Goal: Task Accomplishment & Management: Manage account settings

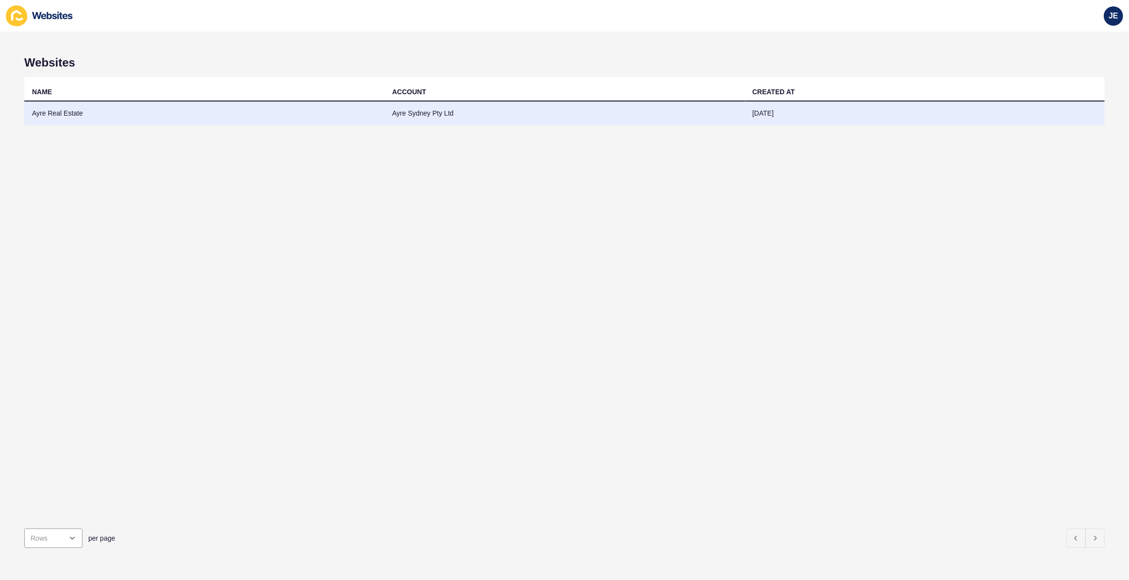
click at [205, 109] on td "Ayre Real Estate" at bounding box center [204, 113] width 360 height 24
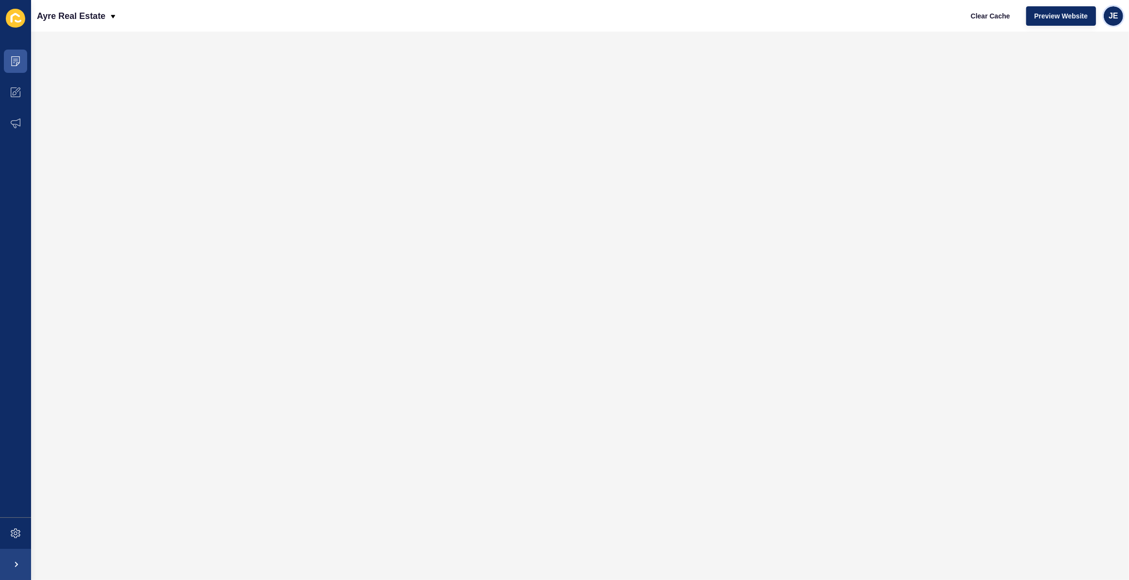
click at [1115, 20] on div "JE" at bounding box center [1113, 15] width 19 height 19
click at [1079, 83] on link "Logout" at bounding box center [1091, 80] width 71 height 21
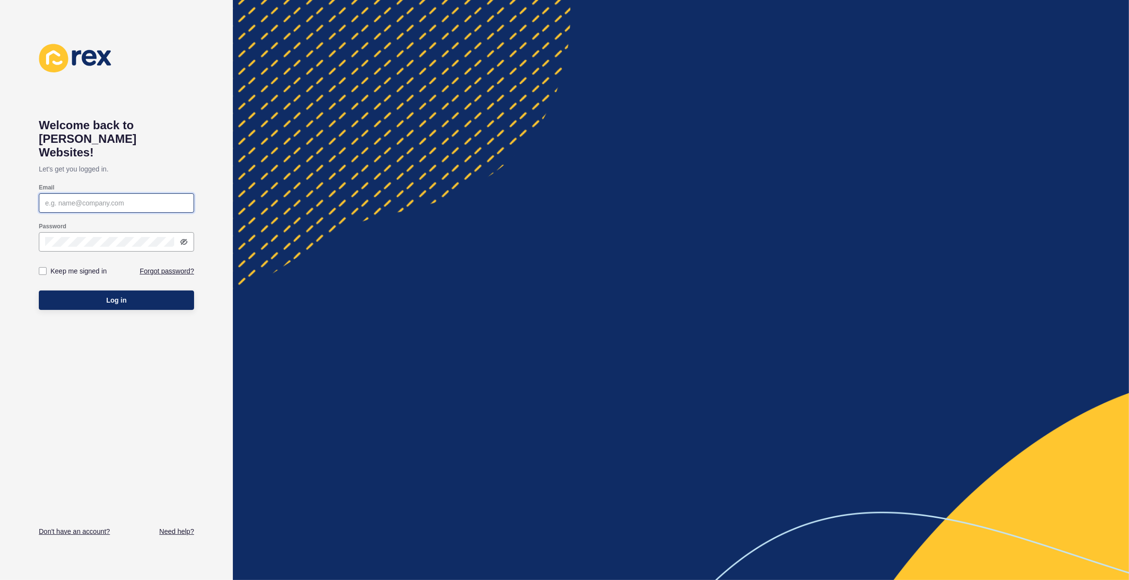
type input "[EMAIL_ADDRESS][PERSON_NAME][DOMAIN_NAME]"
click at [44, 267] on label at bounding box center [43, 271] width 8 height 8
click at [44, 268] on input "Keep me signed in" at bounding box center [44, 271] width 6 height 6
checkbox input "true"
click at [56, 290] on button "Log in" at bounding box center [116, 299] width 155 height 19
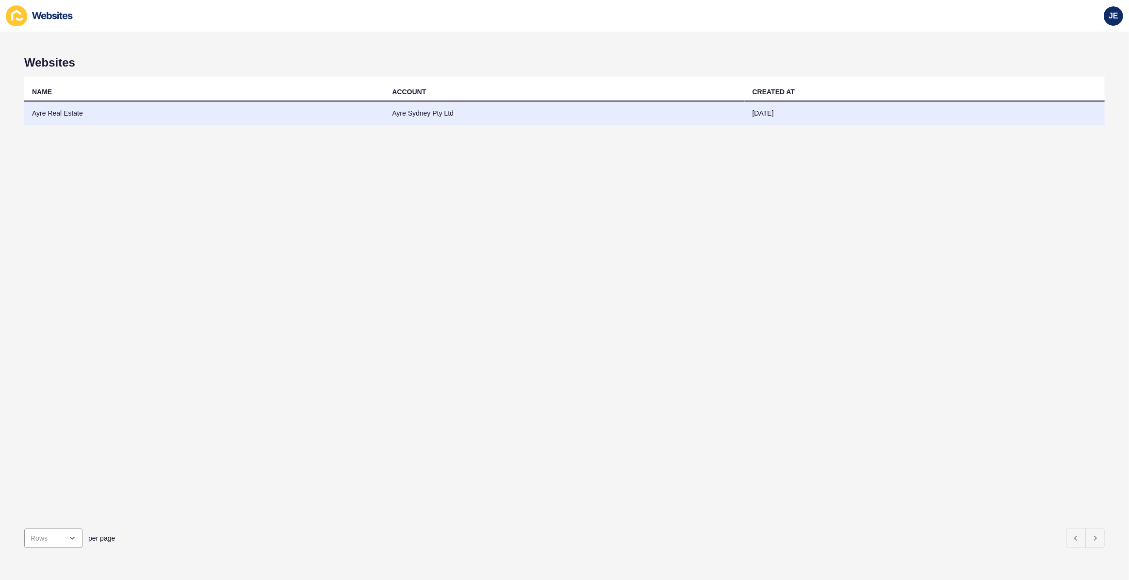
click at [745, 109] on td "[DATE]" at bounding box center [925, 113] width 360 height 24
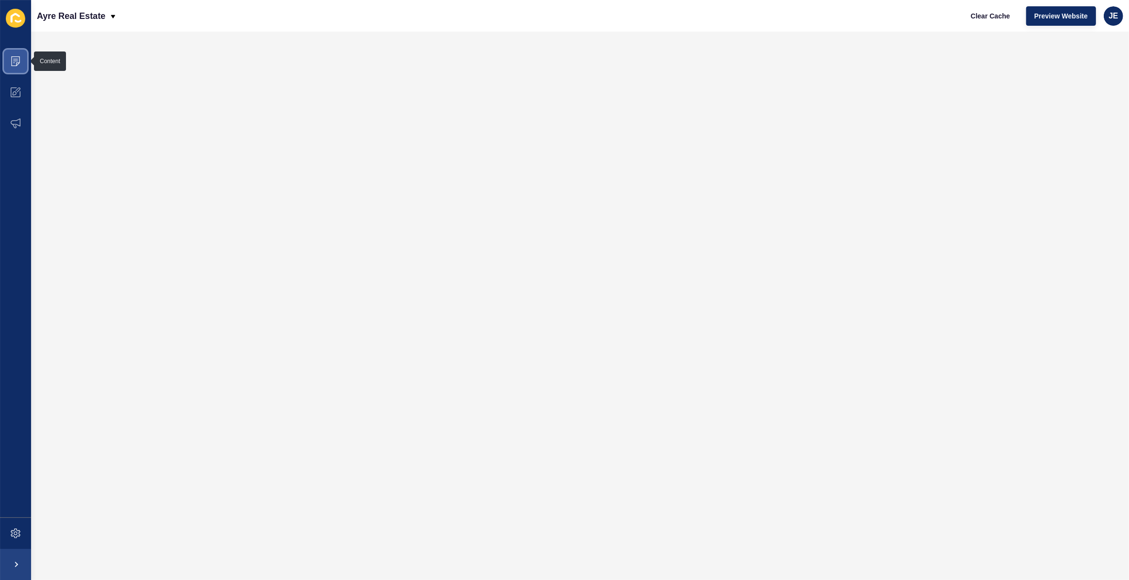
click at [13, 63] on icon at bounding box center [14, 63] width 2 height 0
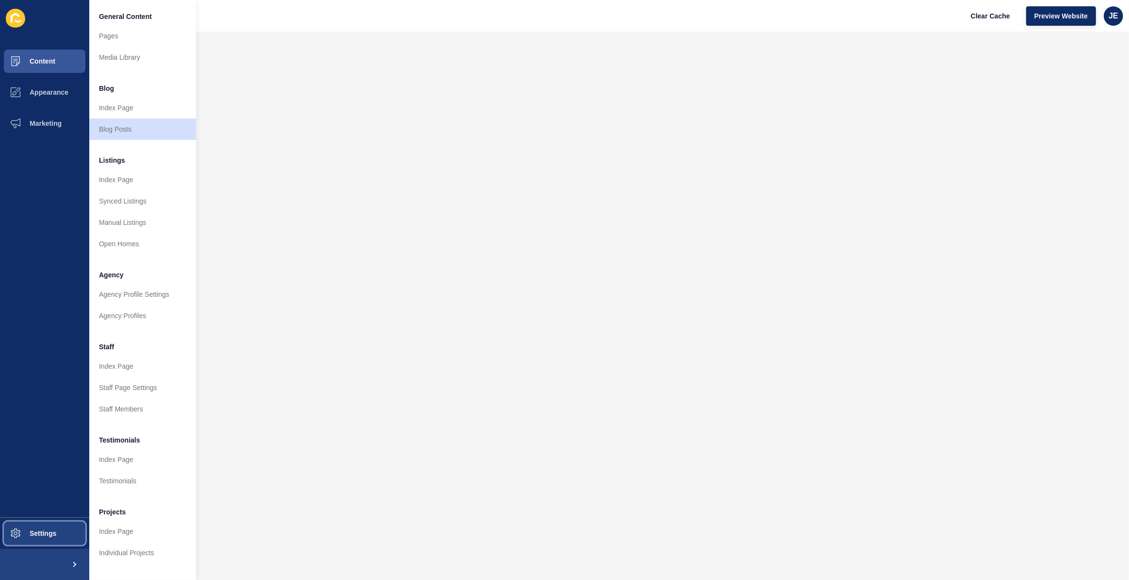
click at [38, 531] on span "Settings" at bounding box center [28, 533] width 58 height 8
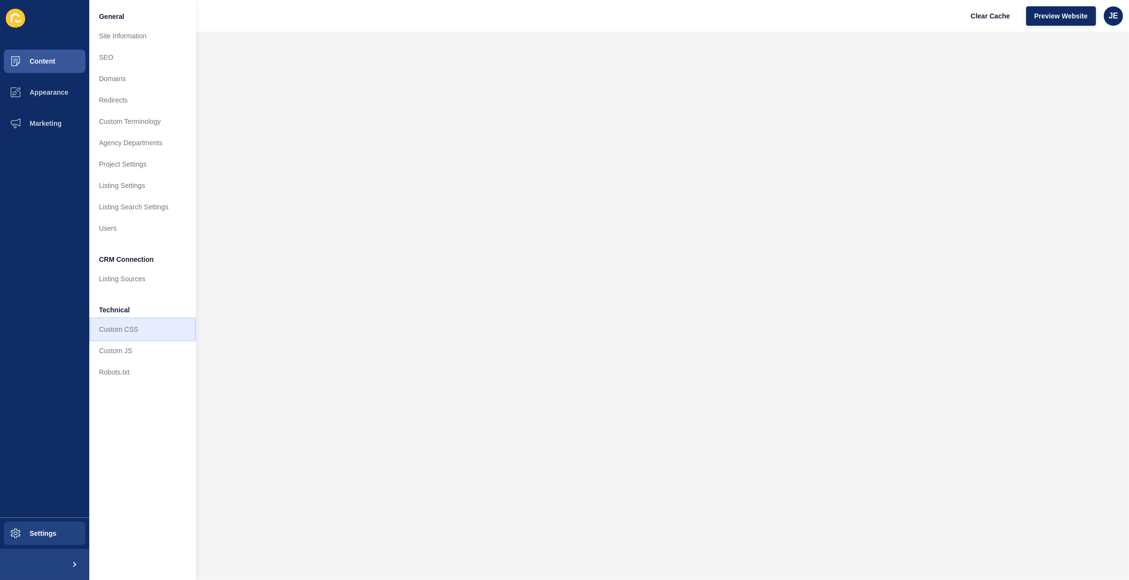
click at [130, 323] on link "Custom CSS" at bounding box center [142, 328] width 107 height 21
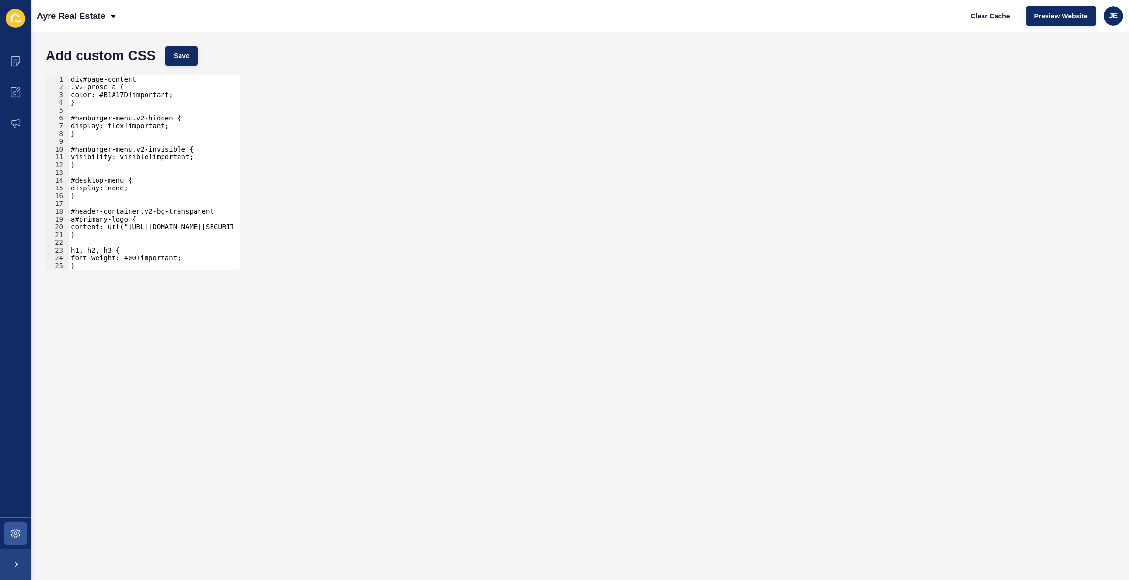
type textarea "}"
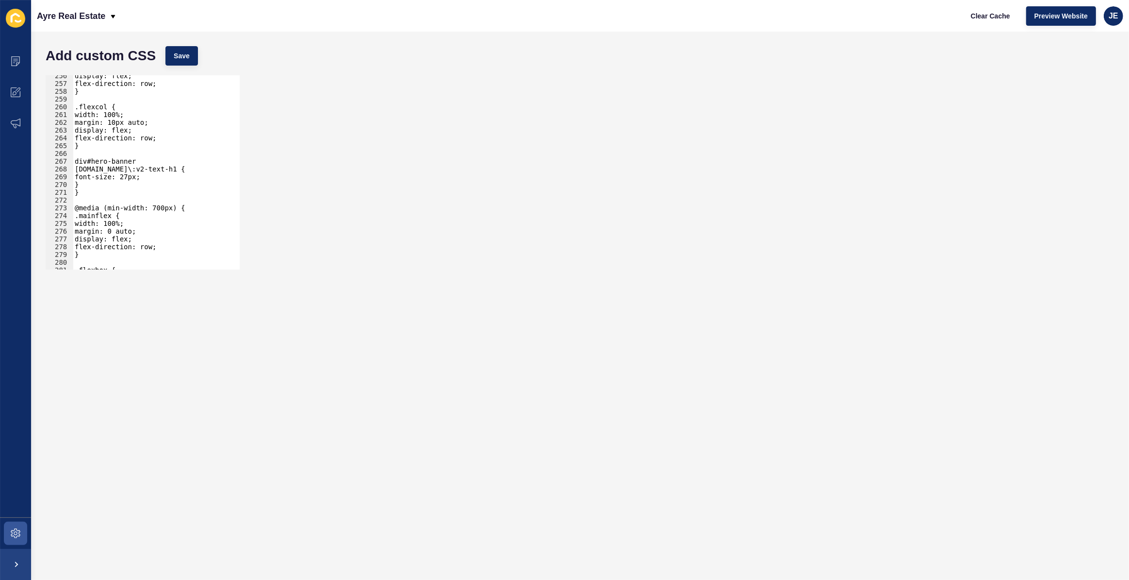
scroll to position [2088, 0]
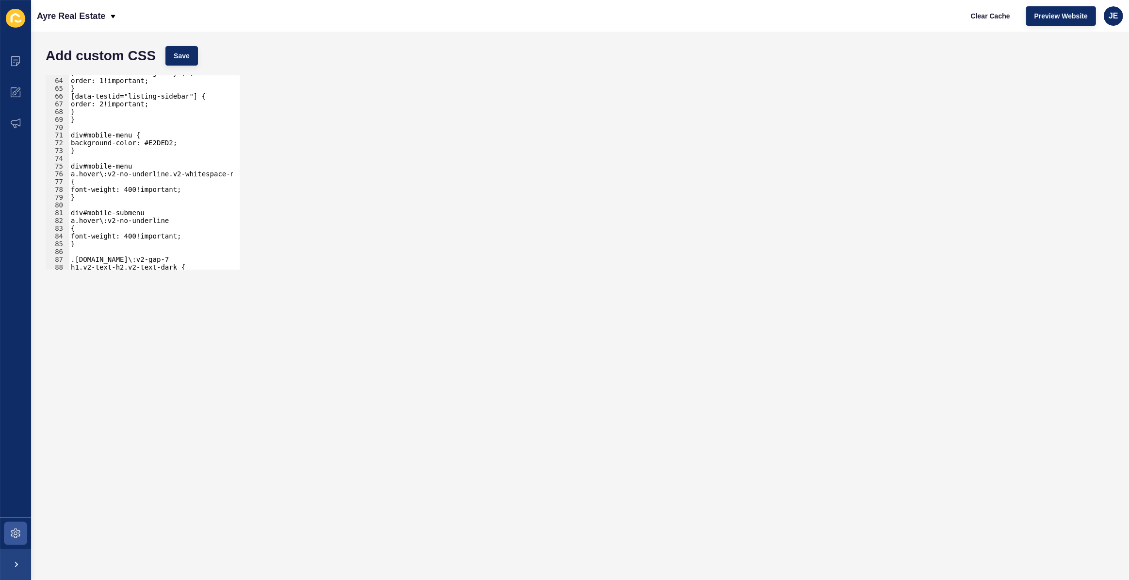
scroll to position [434, 0]
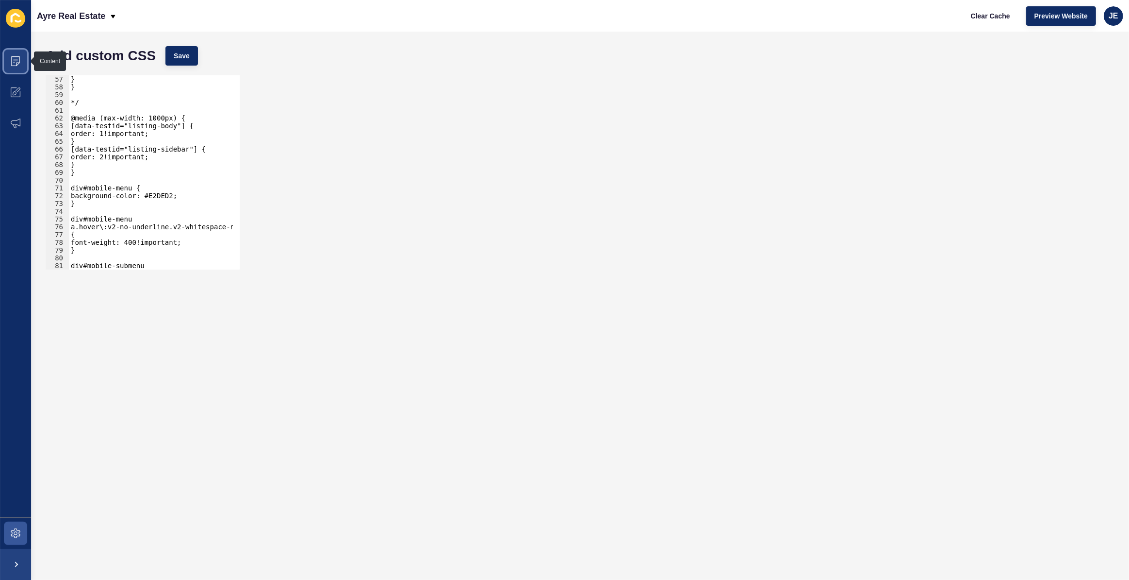
click at [6, 61] on span at bounding box center [15, 61] width 31 height 31
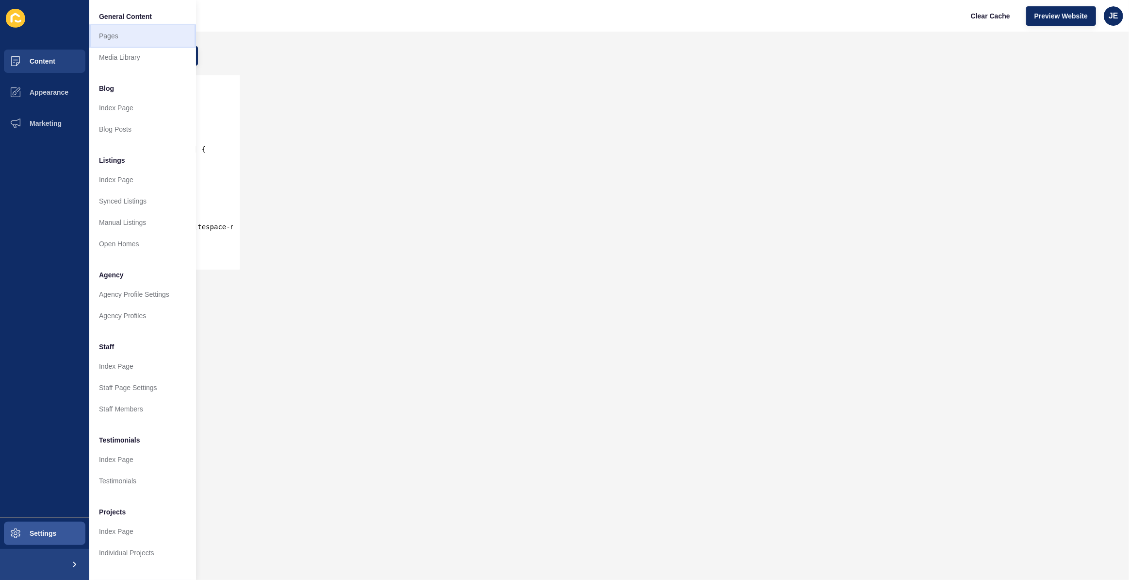
click at [106, 38] on link "Pages" at bounding box center [142, 35] width 107 height 21
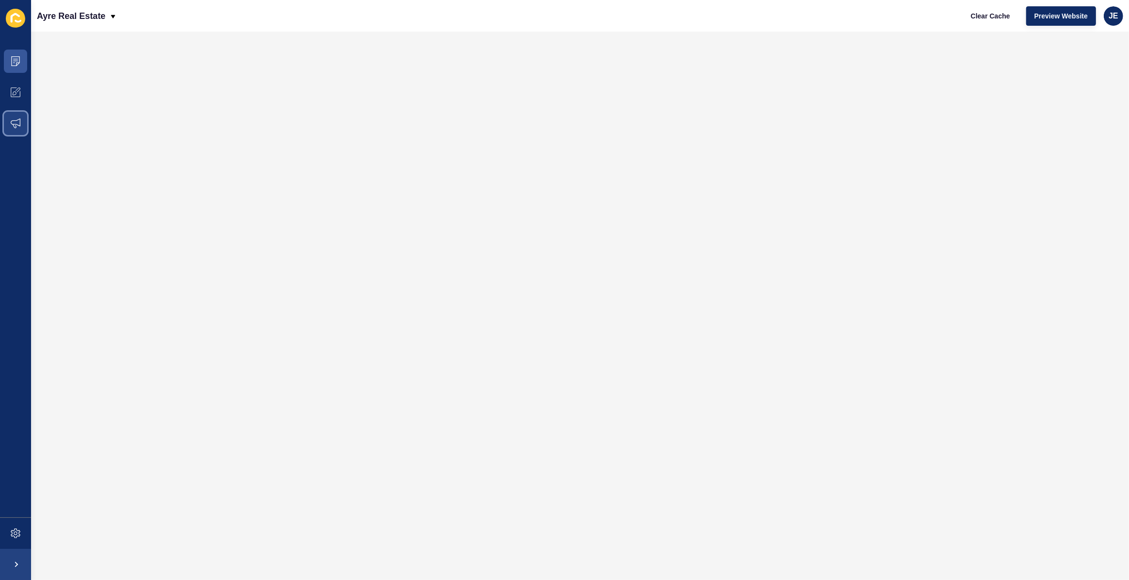
click at [17, 125] on icon at bounding box center [16, 123] width 10 height 10
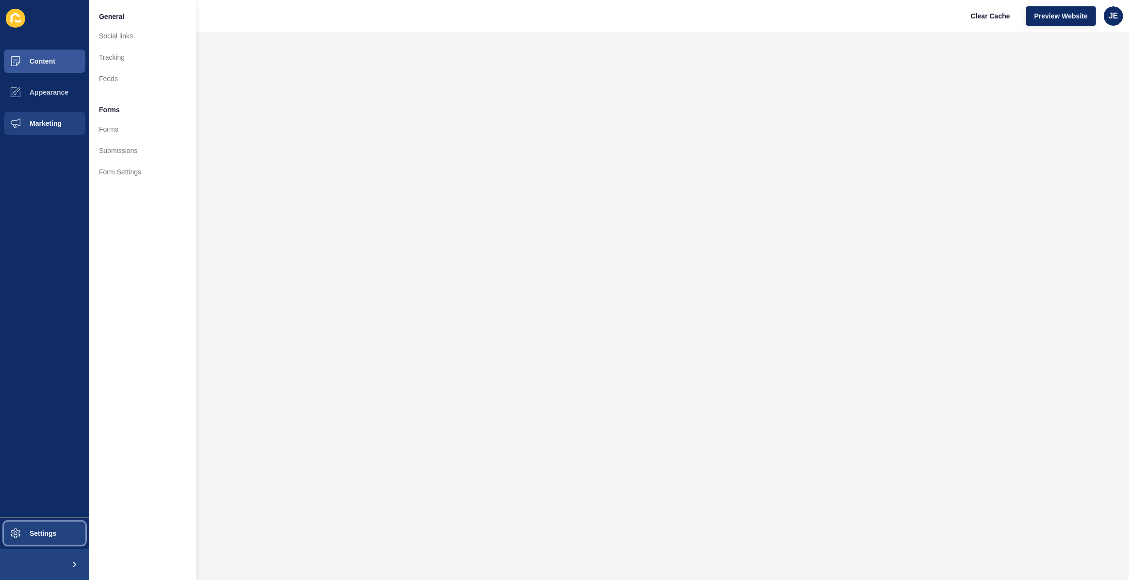
click at [43, 524] on button "Settings" at bounding box center [44, 532] width 89 height 31
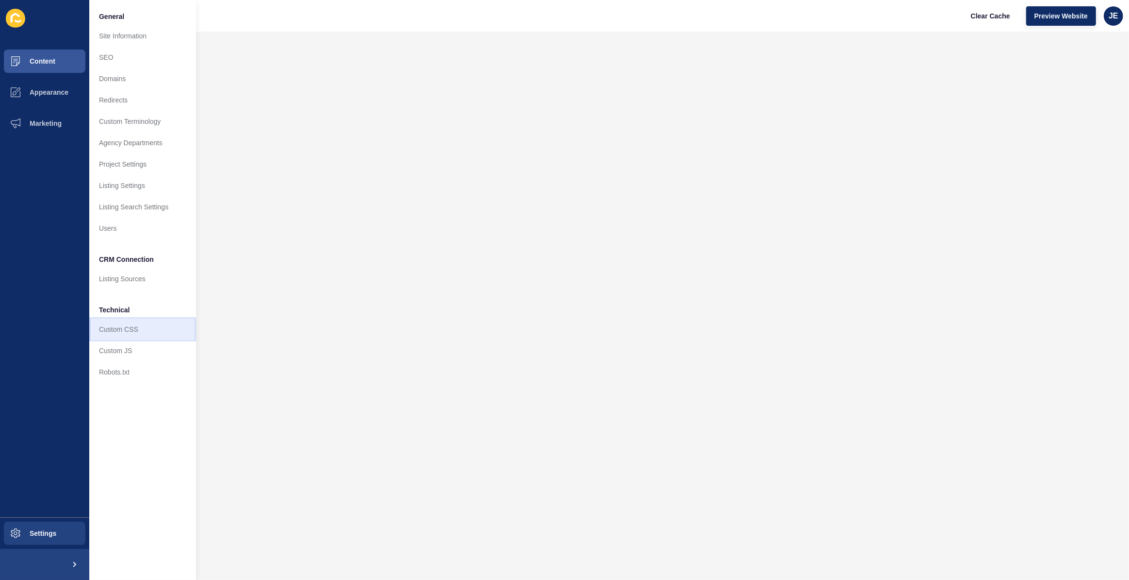
click at [119, 327] on link "Custom CSS" at bounding box center [142, 328] width 107 height 21
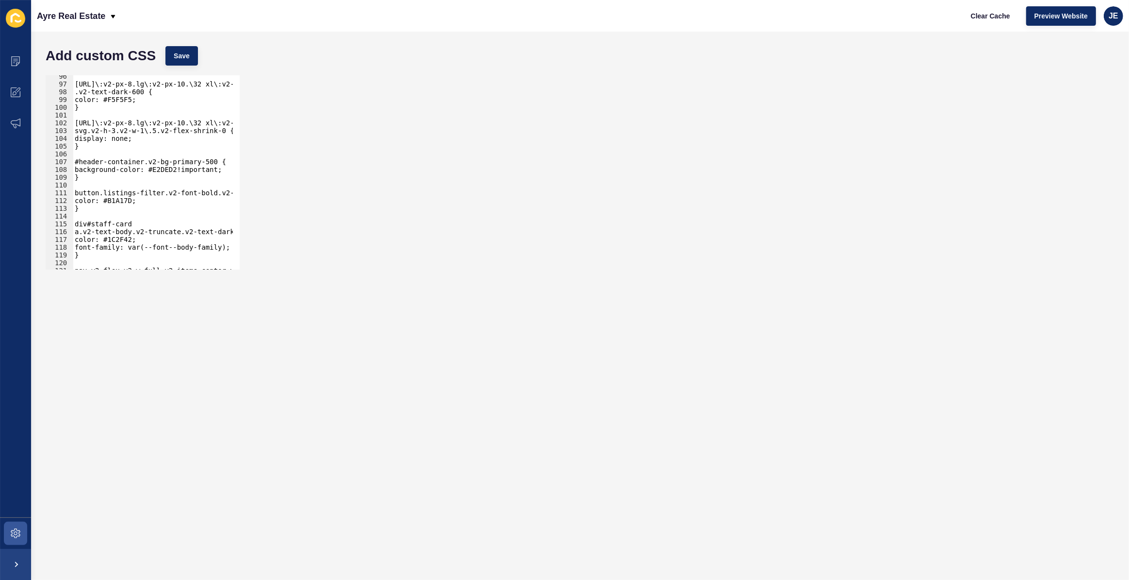
scroll to position [794, 0]
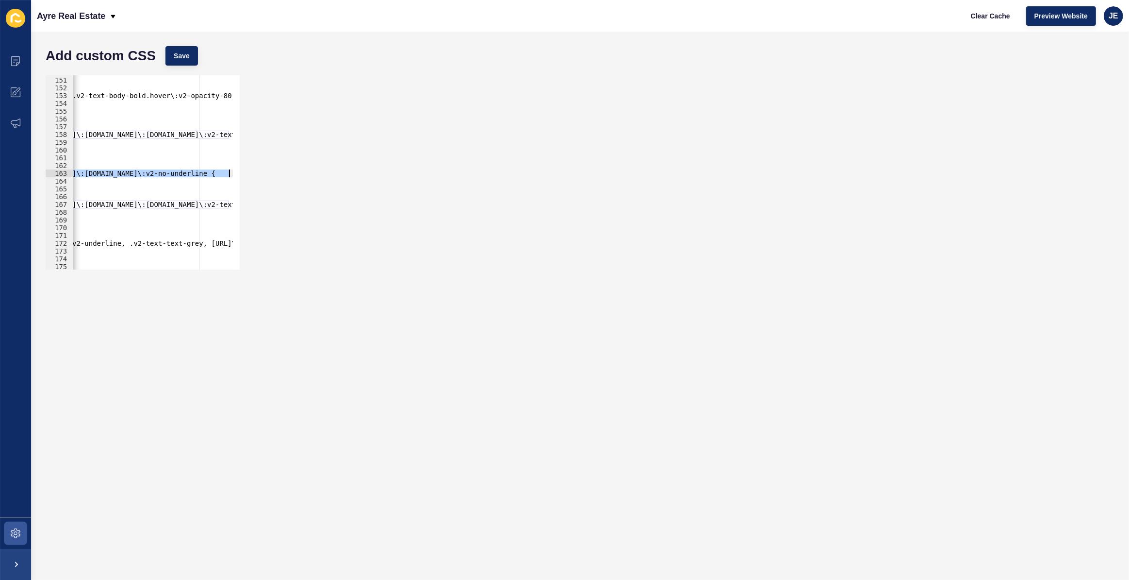
scroll to position [0, 218]
drag, startPoint x: 169, startPoint y: 172, endPoint x: 239, endPoint y: 172, distance: 69.9
click at [239, 172] on div "color: #1C2F42; 150 151 152 153 154 155 156 157 158 159 160 161 162 163 164 165…" at bounding box center [143, 172] width 194 height 194
click at [172, 191] on div "} .[DOMAIN_NAME]\:v2-py-15 button.testimonial-show-more.v2-border-b-2.v2-text-b…" at bounding box center [1079, 169] width 2450 height 203
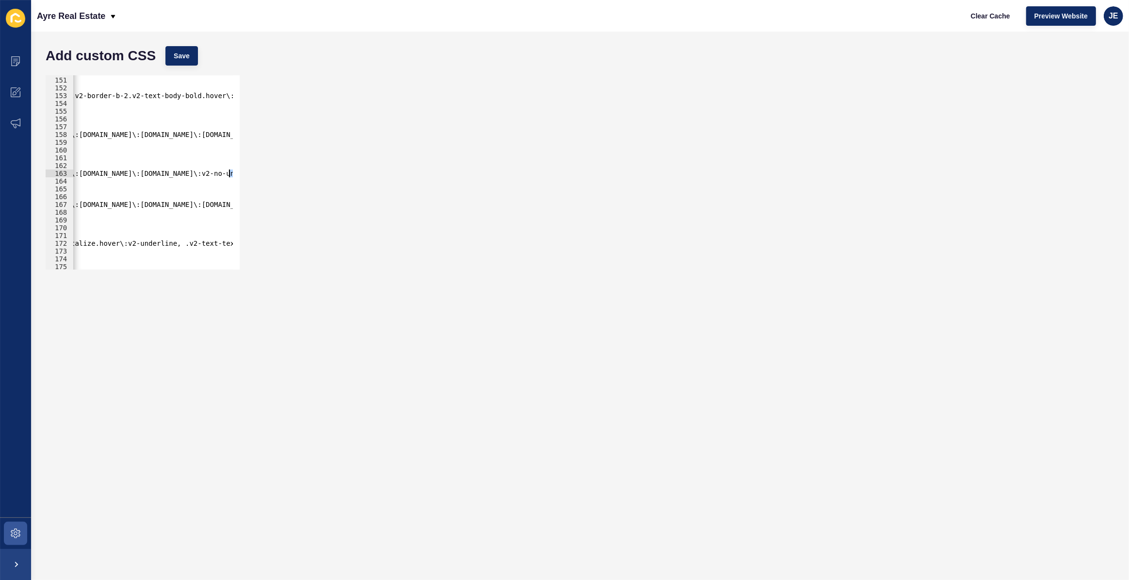
drag, startPoint x: 210, startPoint y: 177, endPoint x: 235, endPoint y: 174, distance: 25.4
click at [235, 174] on div "} 150 151 152 153 154 155 156 157 158 159 160 161 162 163 164 165 166 167 168 1…" at bounding box center [143, 172] width 194 height 194
click at [172, 170] on div "} .[DOMAIN_NAME]\:v2-py-15 button.testimonial-show-more.v2-border-b-2.v2-text-b…" at bounding box center [1139, 169] width 2450 height 203
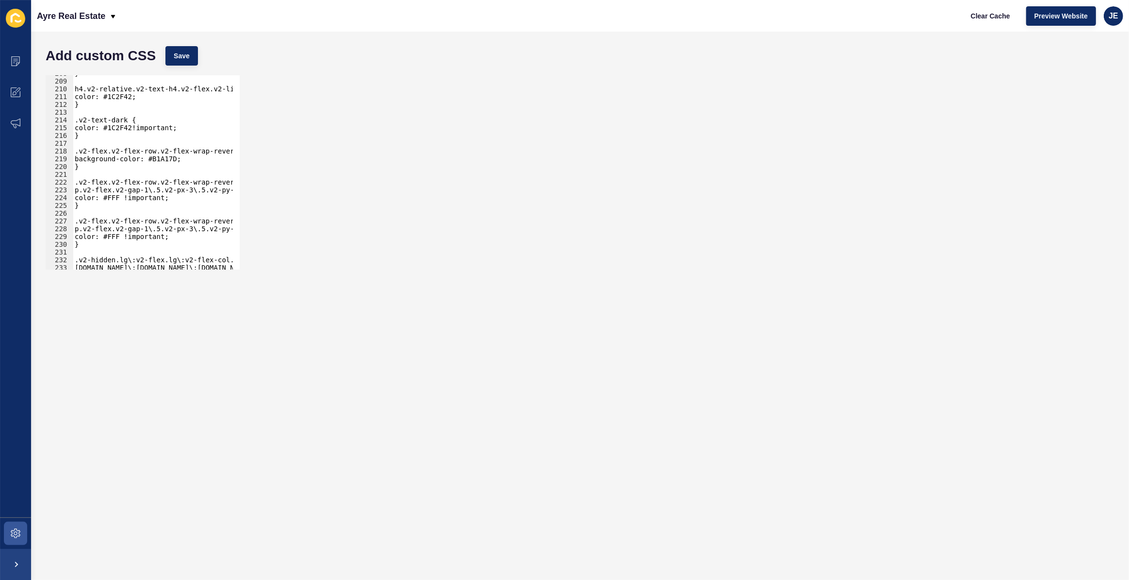
scroll to position [1587, 0]
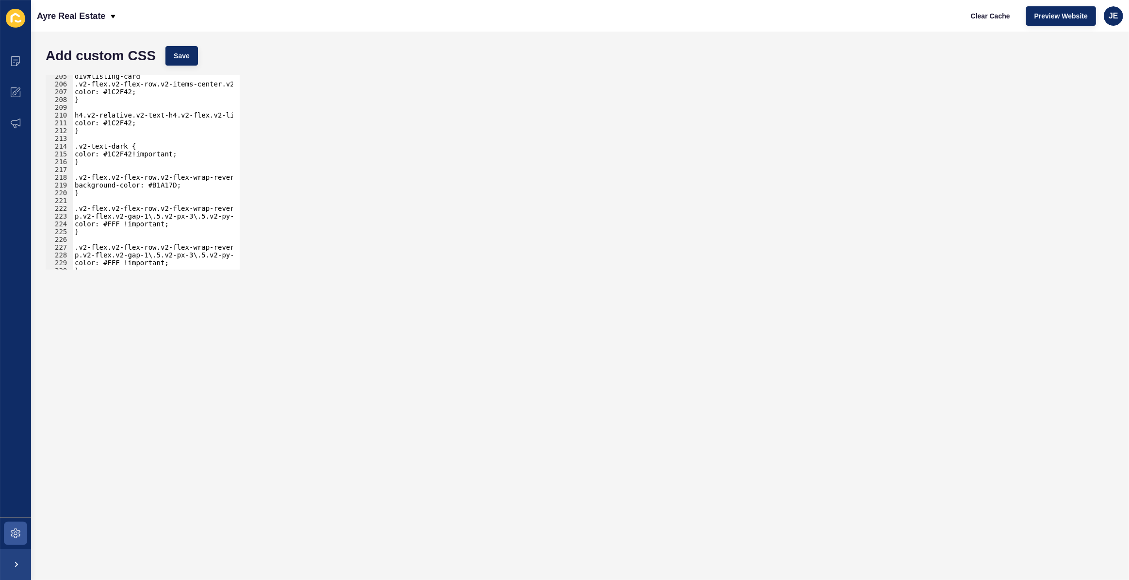
type textarea "}"
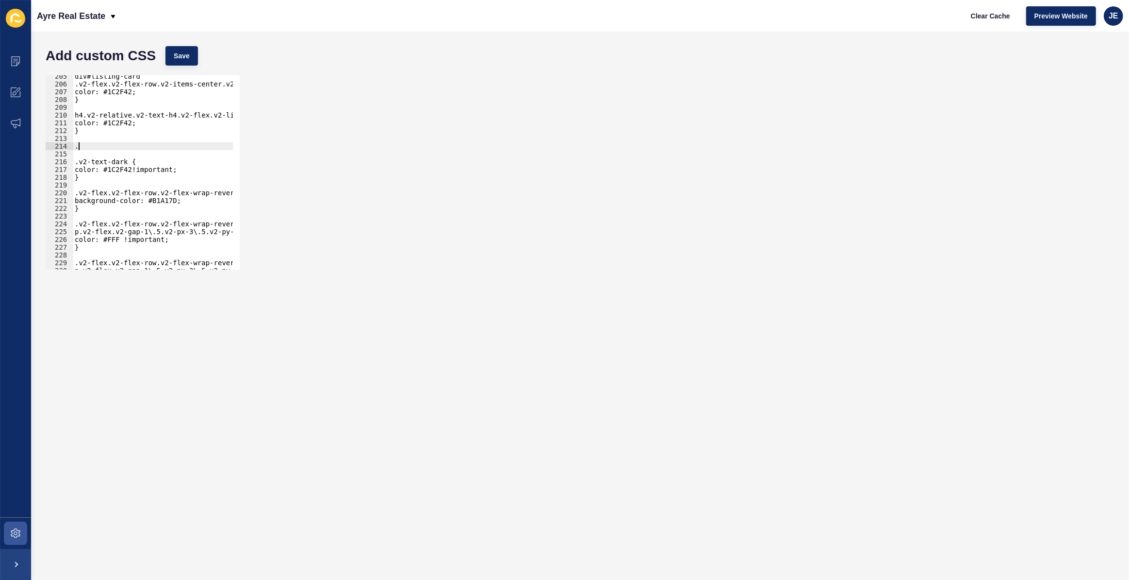
paste textarea ".v2-text-white"
type textarea "."
paste textarea ".v2-text-white"
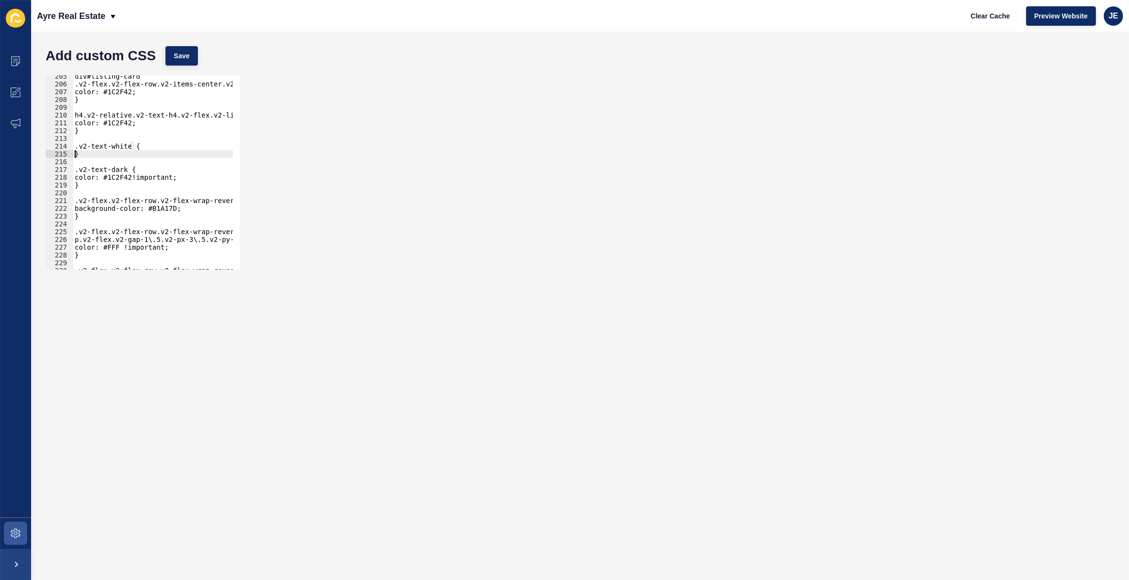
scroll to position [0, 0]
type textarea "}"
type textarea "c"
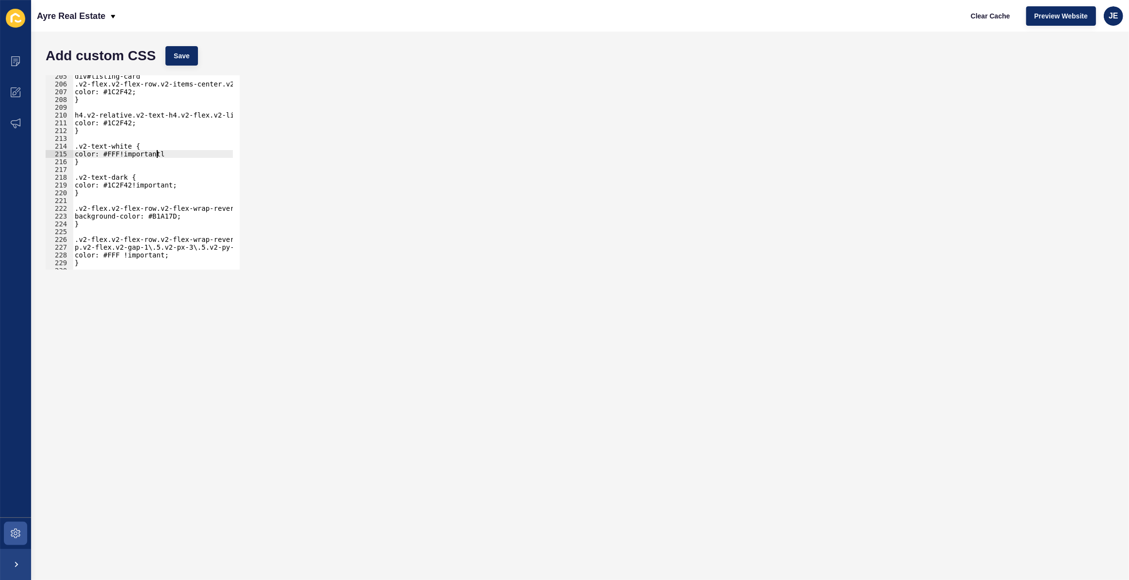
scroll to position [0, 5]
click at [179, 55] on span "Save" at bounding box center [182, 56] width 16 height 10
click at [188, 52] on span "Save" at bounding box center [182, 56] width 16 height 10
drag, startPoint x: 91, startPoint y: 160, endPoint x: 63, endPoint y: 148, distance: 30.2
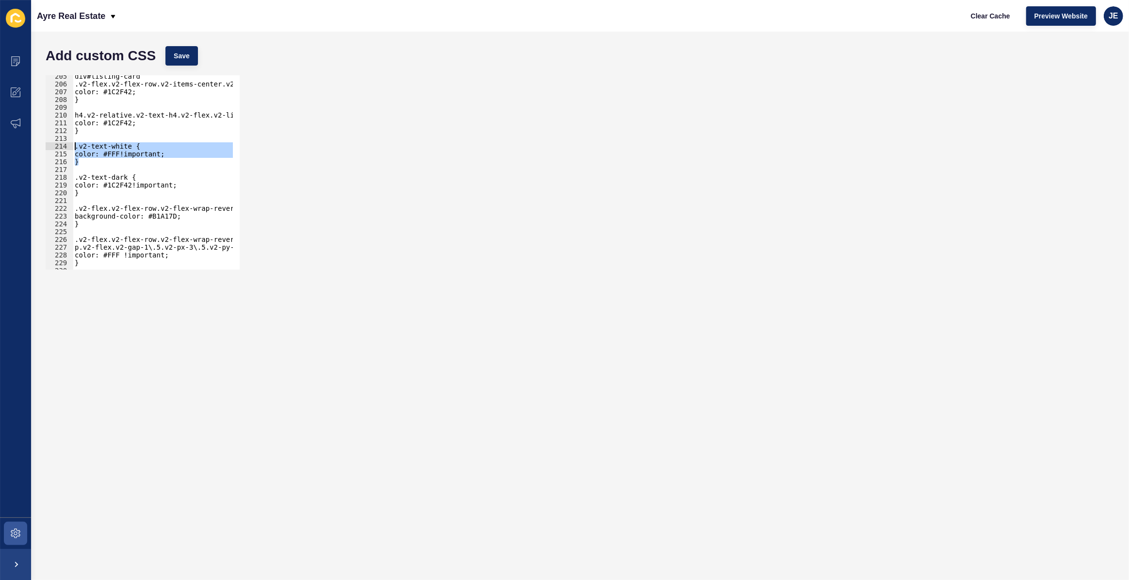
click at [63, 148] on div "} 205 206 207 208 209 210 211 212 213 214 215 216 217 218 219 220 221 222 223 2…" at bounding box center [143, 172] width 194 height 194
type textarea ".v2-text-white { color: #FFF!important;"
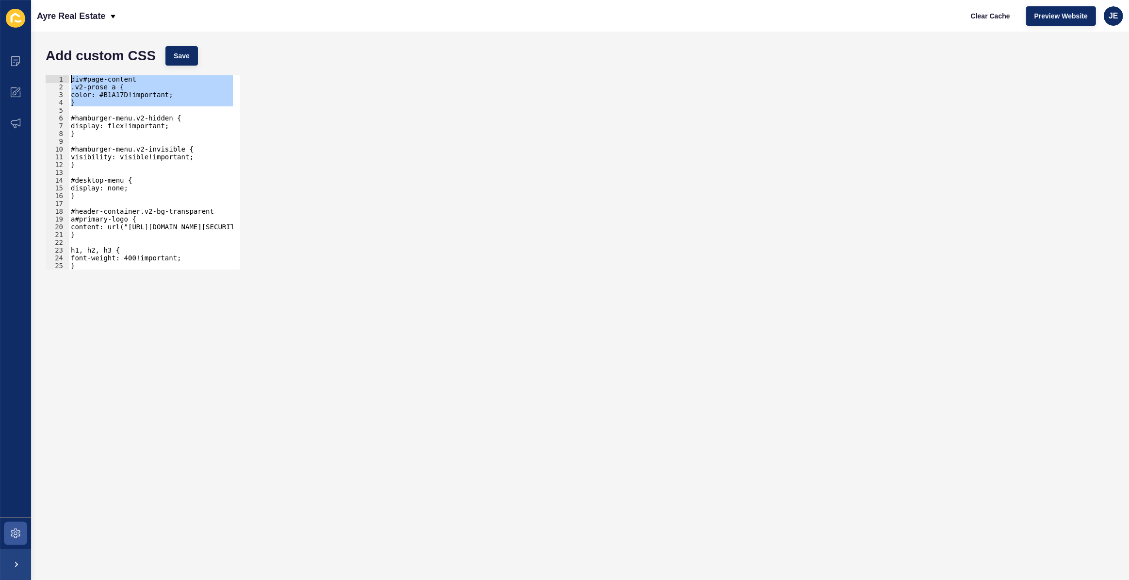
drag, startPoint x: 92, startPoint y: 107, endPoint x: 65, endPoint y: 78, distance: 39.8
click at [65, 78] on div "} 1 2 3 4 5 6 7 8 9 10 11 12 13 14 15 16 17 18 19 20 21 22 23 24 25 26 27 div#p…" at bounding box center [143, 172] width 194 height 194
click at [128, 89] on div "div#page-content .v2-prose a { color: #B1A17D!important; } #hamburger-menu.v2-h…" at bounding box center [151, 172] width 164 height 194
drag, startPoint x: 172, startPoint y: 96, endPoint x: 82, endPoint y: 95, distance: 90.3
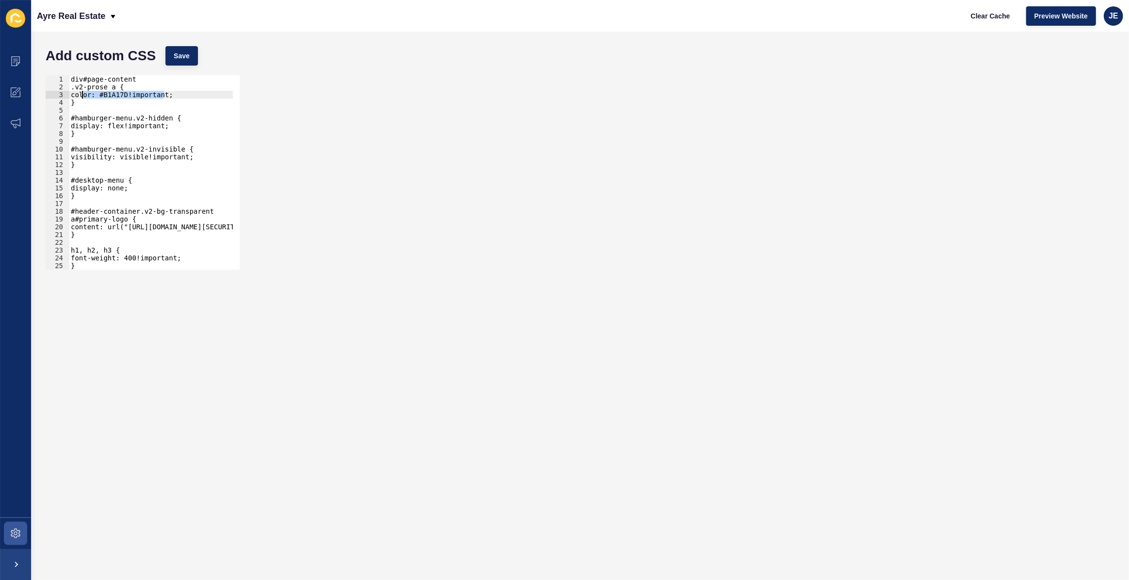
drag, startPoint x: 71, startPoint y: 102, endPoint x: 72, endPoint y: 87, distance: 15.6
drag, startPoint x: 82, startPoint y: 102, endPoint x: 66, endPoint y: 82, distance: 26.6
click at [66, 82] on div ".v2-prose a { color: #B1A17D!important; 1 2 3 4 5 6 7 8 9 10 11 12 13 14 15 16 …" at bounding box center [143, 172] width 194 height 194
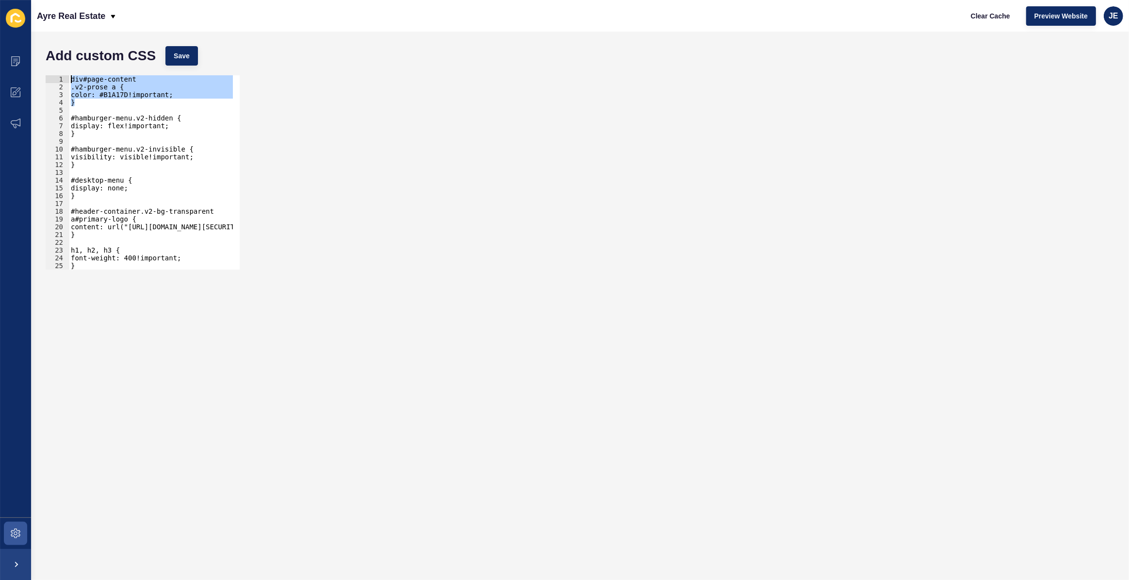
type textarea "div#page-content .v2-prose a {"
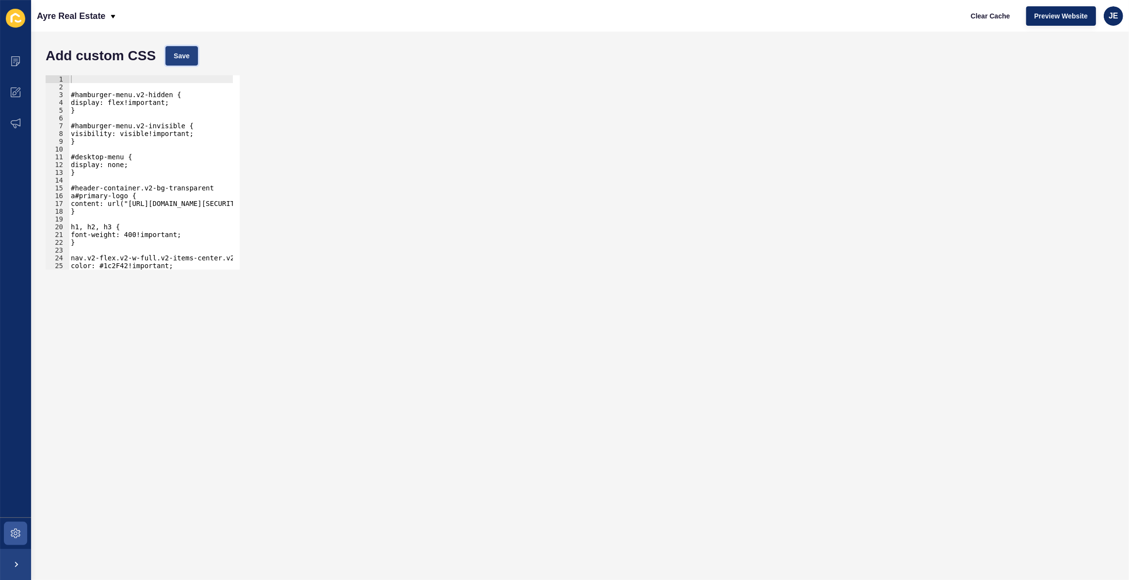
click at [184, 55] on span "Save" at bounding box center [182, 56] width 16 height 10
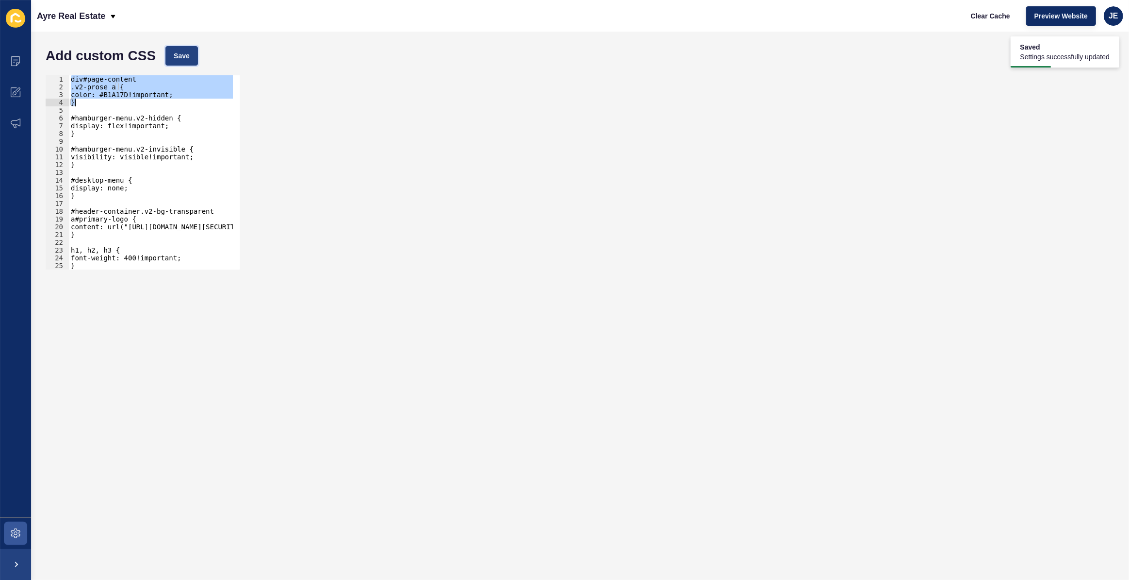
click at [188, 47] on button "Save" at bounding box center [182, 55] width 33 height 19
click at [188, 56] on span "Save" at bounding box center [182, 56] width 16 height 10
click at [114, 101] on div "div#page-content .v2-prose a { color: #B1A17D!important; } #hamburger-menu.v2-h…" at bounding box center [151, 172] width 164 height 194
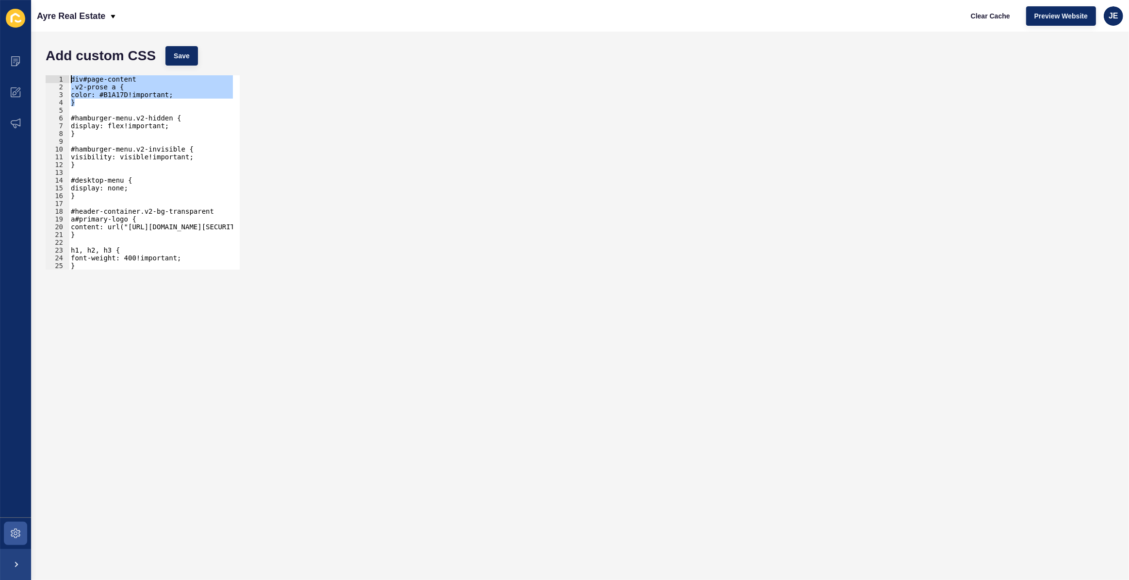
drag, startPoint x: 110, startPoint y: 103, endPoint x: 61, endPoint y: 80, distance: 54.3
click at [61, 80] on div "color: #B1A17D!important; 1 2 3 4 5 6 7 8 9 10 11 12 13 14 15 16 17 18 19 20 21…" at bounding box center [143, 172] width 194 height 194
click at [85, 86] on div "div#page-content .v2-prose a { color: #B1A17D!important; } #hamburger-menu.v2-h…" at bounding box center [151, 172] width 164 height 194
type textarea "div#page-content"
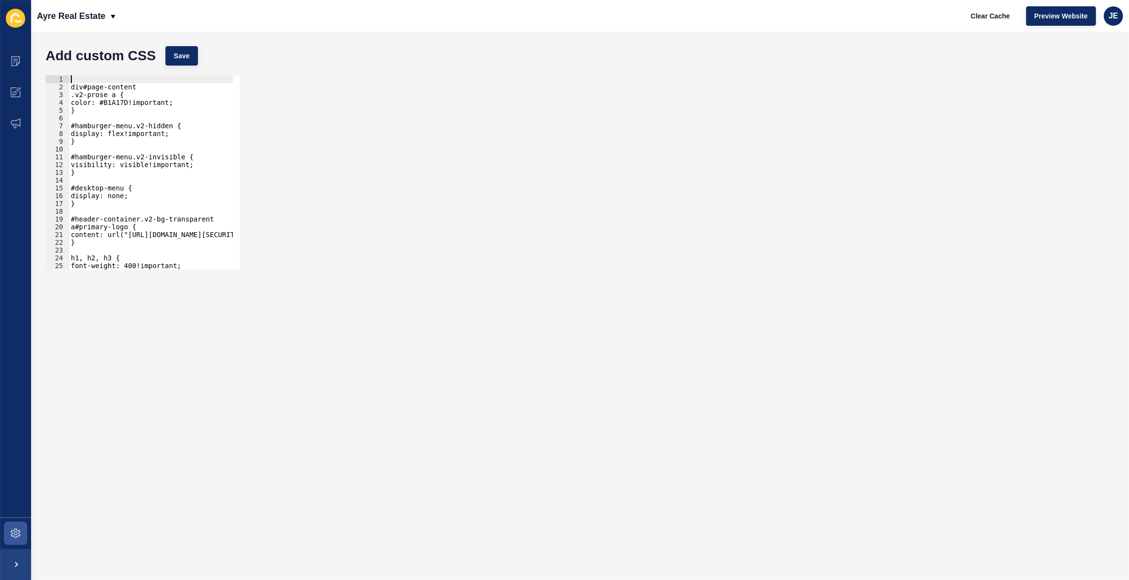
paste textarea "/*"
type textarea "}"
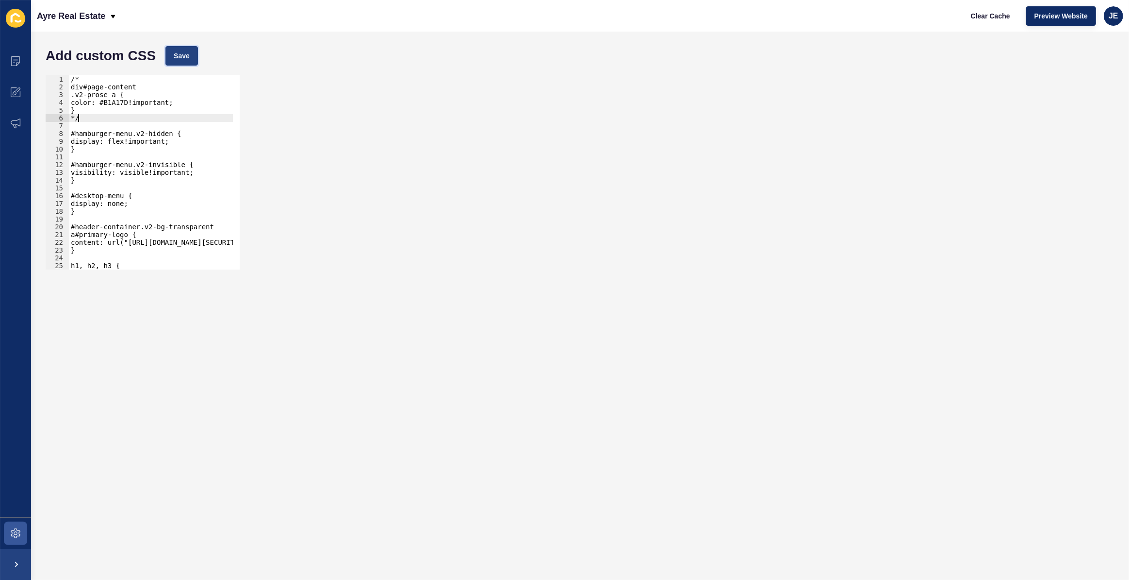
click at [186, 64] on button "Save" at bounding box center [182, 55] width 33 height 19
click at [181, 50] on button "Save" at bounding box center [182, 55] width 33 height 19
drag, startPoint x: 76, startPoint y: 112, endPoint x: 68, endPoint y: 115, distance: 8.8
click at [68, 115] on div "} 1 2 3 4 5 6 7 8 9 10 11 12 13 14 15 16 17 18 19 20 21 22 23 24 25 26 27 /* di…" at bounding box center [143, 172] width 194 height 194
drag, startPoint x: 79, startPoint y: 116, endPoint x: 67, endPoint y: 119, distance: 12.0
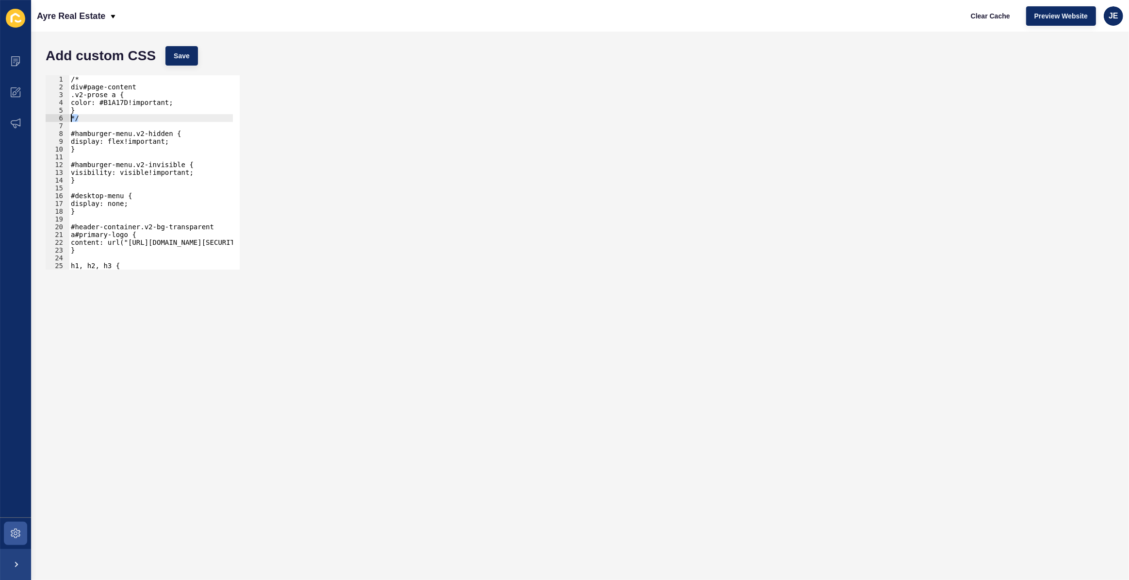
click at [67, 119] on div "} */ 1 2 3 4 5 6 7 8 9 10 11 12 13 14 15 16 17 18 19 20 21 22 23 24 25 26 27 /*…" at bounding box center [143, 172] width 194 height 194
type textarea "*/"
drag, startPoint x: 78, startPoint y: 78, endPoint x: 71, endPoint y: 78, distance: 7.3
type textarea "/*"
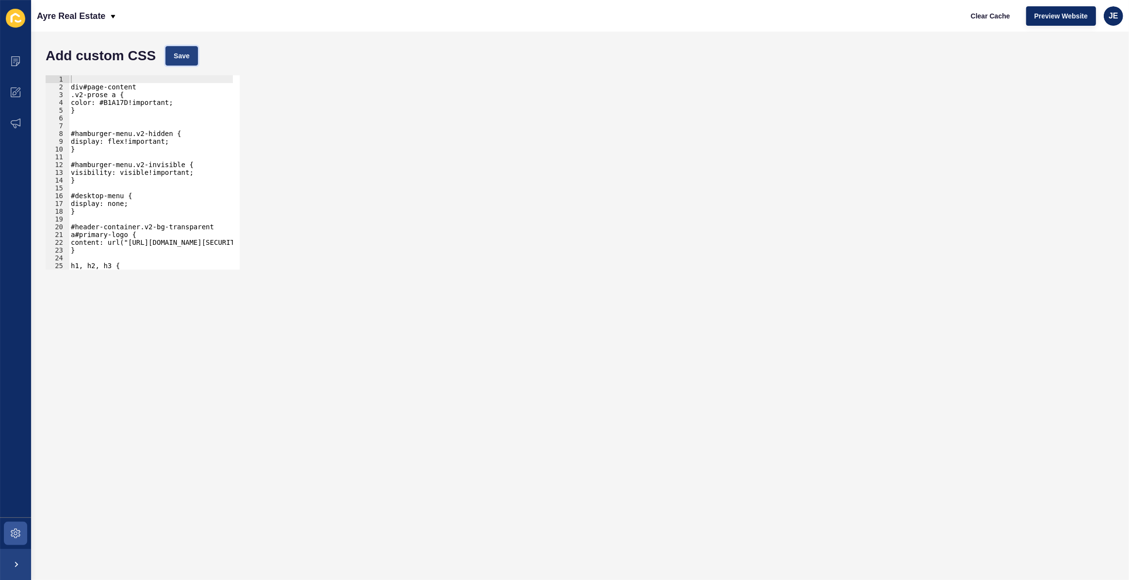
click at [177, 51] on span "Save" at bounding box center [182, 56] width 16 height 10
click at [197, 47] on button "Save" at bounding box center [182, 55] width 33 height 19
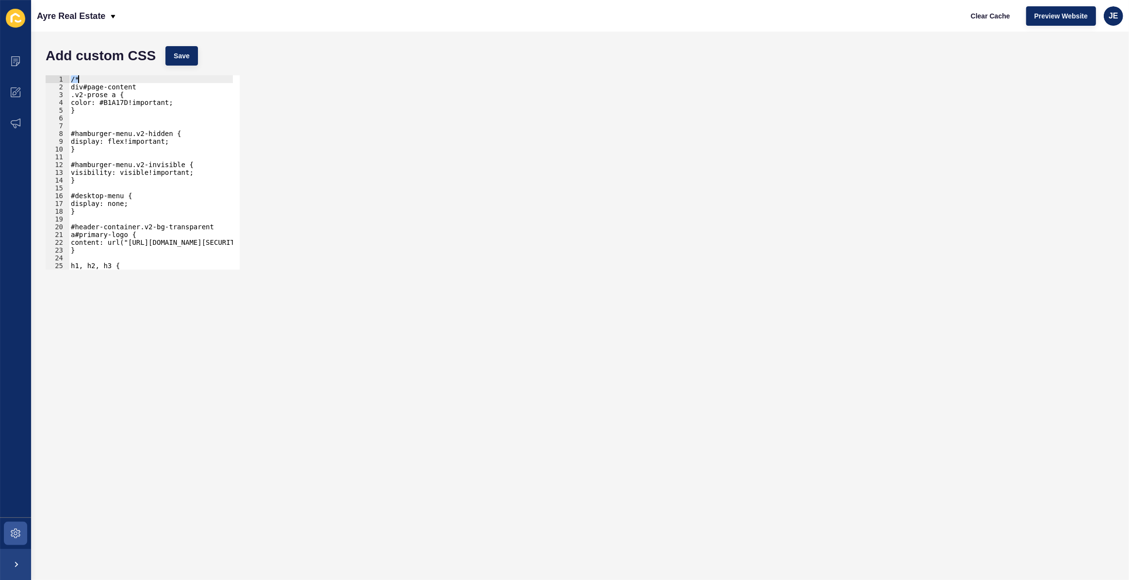
type textarea "*/"
click at [168, 55] on button "Save" at bounding box center [182, 55] width 33 height 19
click at [1011, 13] on button "Clear Cache" at bounding box center [991, 15] width 56 height 19
click at [183, 55] on span "Save" at bounding box center [182, 56] width 16 height 10
click at [989, 16] on span "Clear Cache" at bounding box center [990, 16] width 39 height 10
